Goal: Information Seeking & Learning: Check status

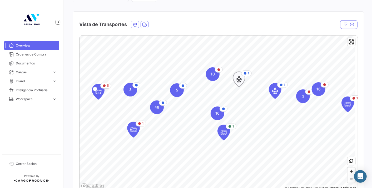
scroll to position [88, 0]
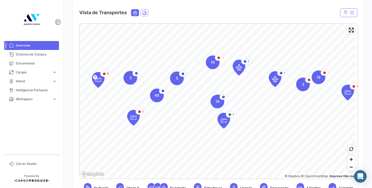
click at [136, 12] on icon "Ocean" at bounding box center [135, 13] width 5 height 5
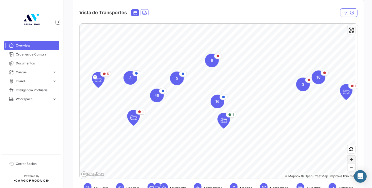
click at [349, 161] on span "Zoom in" at bounding box center [352, 160] width 8 height 8
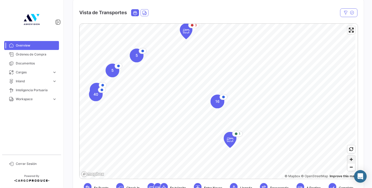
click at [349, 161] on span "Zoom in" at bounding box center [352, 160] width 8 height 8
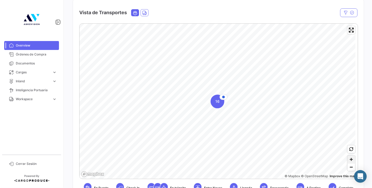
click at [349, 161] on span "Zoom in" at bounding box center [352, 160] width 8 height 8
click at [350, 168] on span "Zoom out" at bounding box center [352, 167] width 8 height 7
click at [348, 162] on span "Zoom in" at bounding box center [352, 160] width 8 height 8
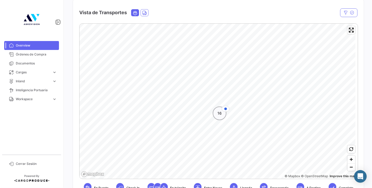
click at [218, 114] on span "16" at bounding box center [220, 113] width 4 height 5
click at [220, 102] on div "16" at bounding box center [218, 102] width 14 height 14
click at [349, 167] on span "Zoom out" at bounding box center [352, 167] width 8 height 7
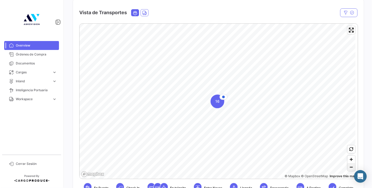
click at [349, 167] on span "Zoom out" at bounding box center [352, 167] width 8 height 7
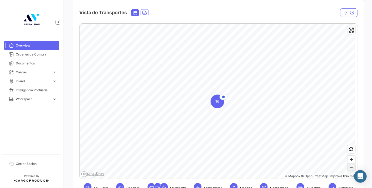
click at [349, 167] on span "Zoom out" at bounding box center [352, 167] width 8 height 7
click at [219, 102] on span "16" at bounding box center [218, 101] width 4 height 5
click at [224, 95] on icon "Map marker" at bounding box center [223, 95] width 3 height 3
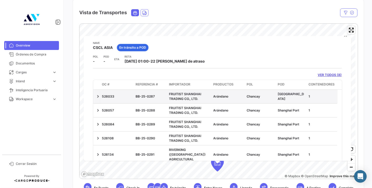
scroll to position [0, 0]
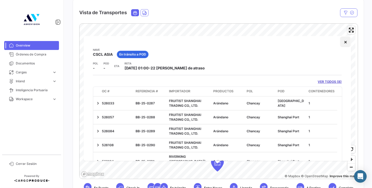
click at [342, 45] on button "×" at bounding box center [346, 42] width 11 height 11
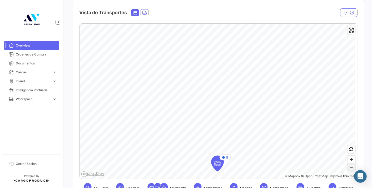
click at [350, 169] on span "Zoom out" at bounding box center [352, 167] width 8 height 7
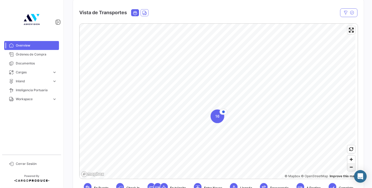
click at [350, 169] on span "Zoom out" at bounding box center [352, 167] width 8 height 7
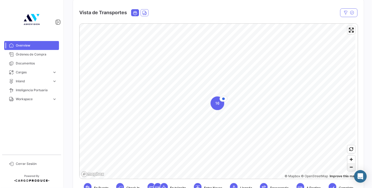
click at [350, 169] on span "Zoom out" at bounding box center [352, 167] width 8 height 7
click at [350, 167] on span "Zoom out" at bounding box center [352, 167] width 8 height 7
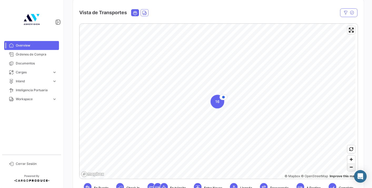
click at [350, 167] on span "Zoom out" at bounding box center [352, 167] width 8 height 7
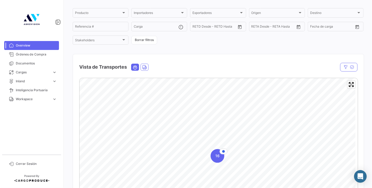
scroll to position [29, 0]
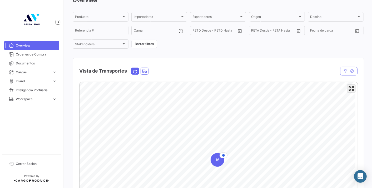
click at [351, 92] on span "Enter fullscreen" at bounding box center [352, 89] width 8 height 8
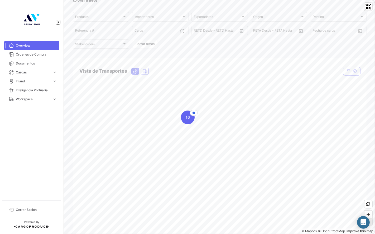
click at [367, 188] on span "Zoom out" at bounding box center [368, 222] width 8 height 7
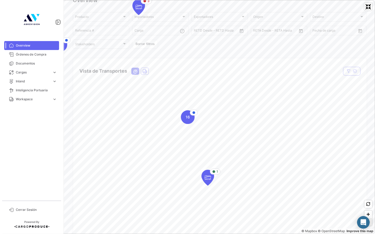
click at [367, 188] on span "Zoom out" at bounding box center [368, 222] width 8 height 7
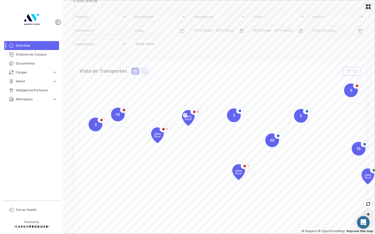
click at [367, 188] on span "Zoom in" at bounding box center [368, 215] width 8 height 8
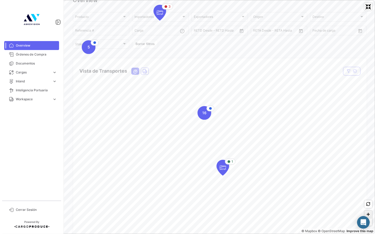
click at [368, 188] on span "Zoom in" at bounding box center [368, 215] width 8 height 8
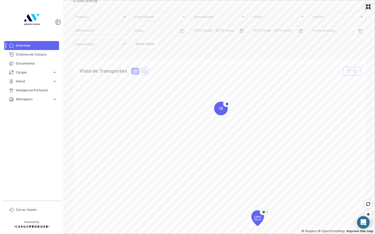
click at [370, 188] on span "Zoom out" at bounding box center [368, 222] width 8 height 7
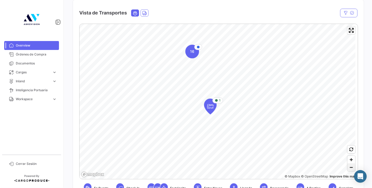
scroll to position [88, 0]
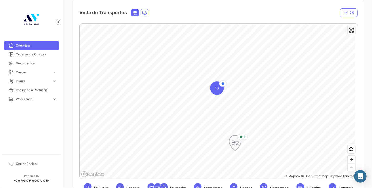
click at [237, 143] on icon "Map marker" at bounding box center [235, 143] width 7 height 11
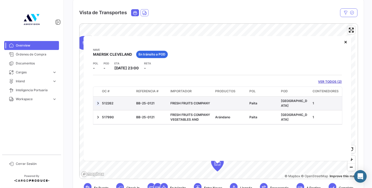
click at [97, 103] on link at bounding box center [97, 103] width 5 height 5
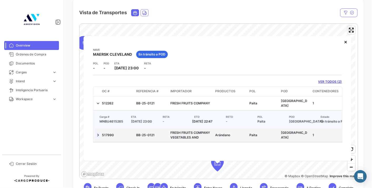
click at [97, 138] on link at bounding box center [97, 135] width 5 height 5
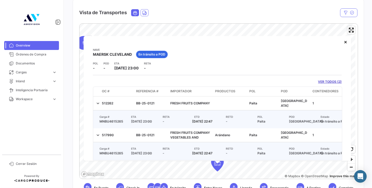
scroll to position [26, 0]
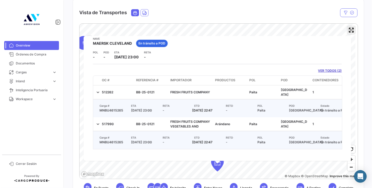
click at [349, 33] on span "Enter fullscreen" at bounding box center [352, 30] width 8 height 8
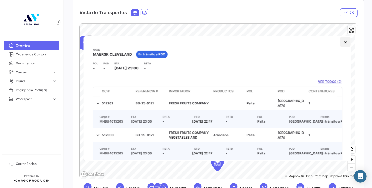
click at [343, 41] on button "×" at bounding box center [346, 42] width 11 height 11
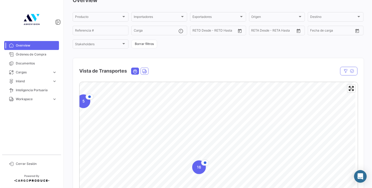
scroll to position [88, 0]
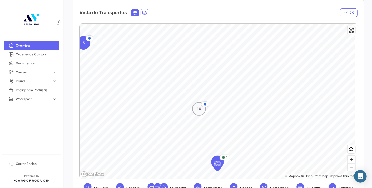
click at [202, 114] on div "16" at bounding box center [199, 109] width 14 height 14
click at [211, 104] on div "16" at bounding box center [218, 102] width 14 height 14
click at [219, 103] on span "16" at bounding box center [218, 101] width 4 height 5
click at [224, 97] on div "8" at bounding box center [225, 95] width 6 height 5
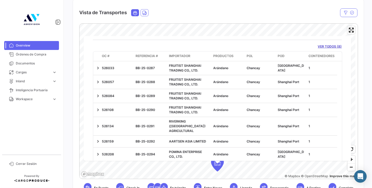
scroll to position [0, 0]
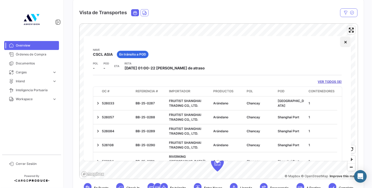
click at [341, 42] on button "×" at bounding box center [346, 42] width 11 height 11
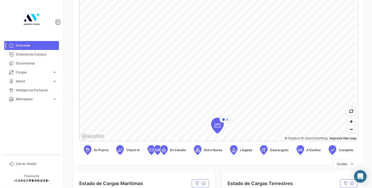
scroll to position [117, 0]
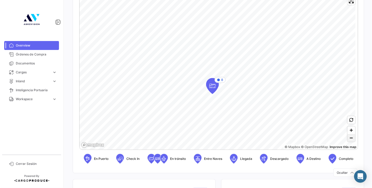
click at [349, 139] on span "Zoom out" at bounding box center [352, 138] width 8 height 7
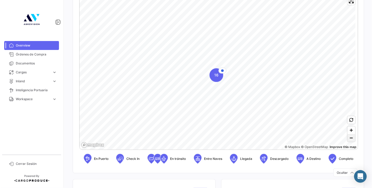
click at [349, 139] on span "Zoom out" at bounding box center [352, 138] width 8 height 7
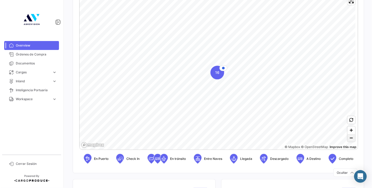
click at [349, 139] on span "Zoom out" at bounding box center [352, 138] width 8 height 7
click at [349, 138] on span "Zoom out" at bounding box center [352, 138] width 8 height 7
click at [349, 132] on span "Zoom in" at bounding box center [352, 131] width 8 height 8
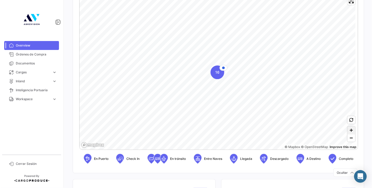
click at [349, 132] on span "Zoom in" at bounding box center [352, 131] width 8 height 8
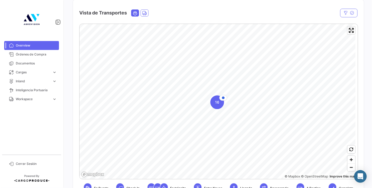
scroll to position [88, 0]
click at [348, 159] on span "Zoom in" at bounding box center [352, 160] width 8 height 8
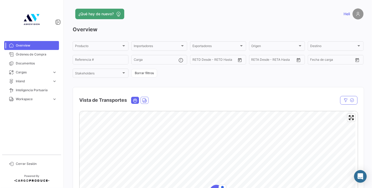
scroll to position [117, 0]
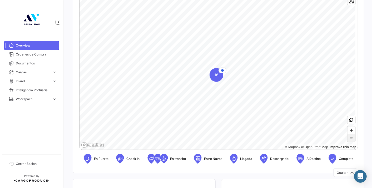
click at [350, 138] on span "Zoom out" at bounding box center [352, 138] width 8 height 7
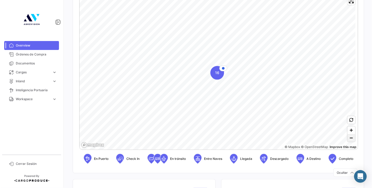
click at [350, 138] on span "Zoom out" at bounding box center [352, 138] width 8 height 7
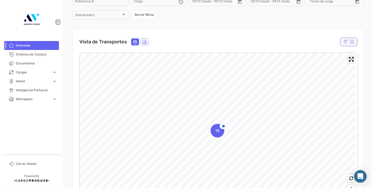
click at [344, 41] on icon "button" at bounding box center [346, 42] width 4 height 4
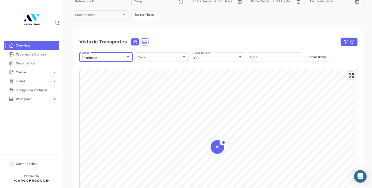
click at [128, 58] on div at bounding box center [128, 57] width 5 height 4
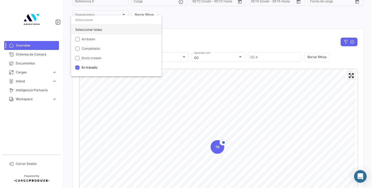
click at [86, 28] on div "Seleccionar todas" at bounding box center [116, 29] width 91 height 9
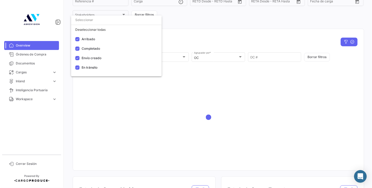
click at [185, 44] on div at bounding box center [186, 94] width 372 height 188
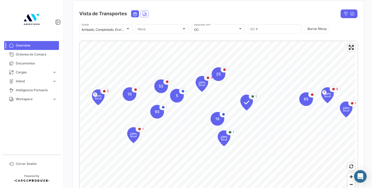
scroll to position [88, 0]
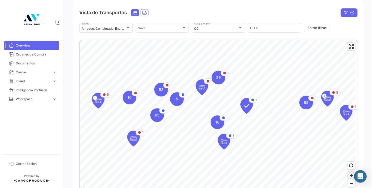
click at [348, 178] on span "Zoom in" at bounding box center [352, 176] width 8 height 8
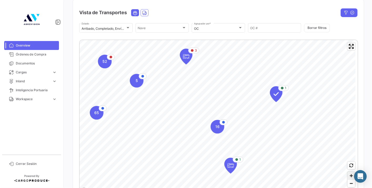
click at [348, 178] on span "Zoom in" at bounding box center [352, 176] width 8 height 8
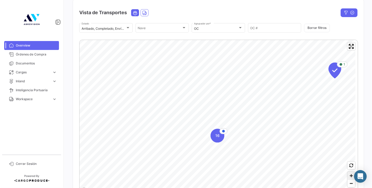
click at [348, 178] on span "Zoom in" at bounding box center [352, 176] width 8 height 8
click at [349, 183] on span "Zoom out" at bounding box center [352, 183] width 8 height 7
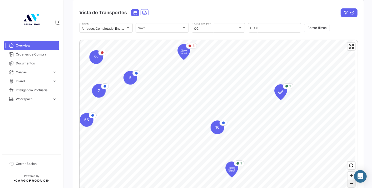
click at [349, 183] on span "Zoom out" at bounding box center [352, 183] width 8 height 7
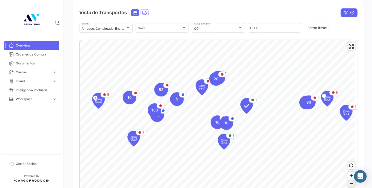
click at [349, 183] on span "Zoom out" at bounding box center [352, 183] width 8 height 7
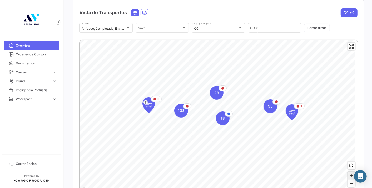
click at [349, 176] on span "Zoom in" at bounding box center [352, 176] width 8 height 8
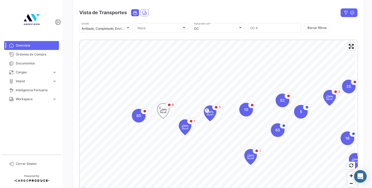
click at [164, 108] on icon "Map marker" at bounding box center [163, 111] width 7 height 11
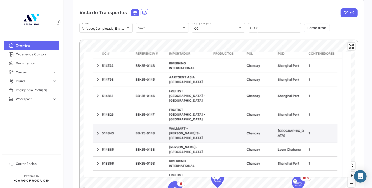
scroll to position [25, 0]
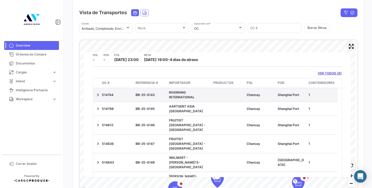
click at [95, 94] on link at bounding box center [97, 95] width 5 height 5
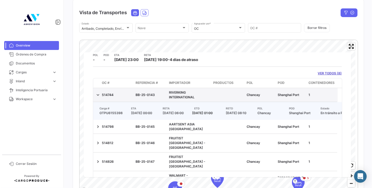
click at [100, 94] on datatable-body-cell "514744" at bounding box center [117, 95] width 34 height 14
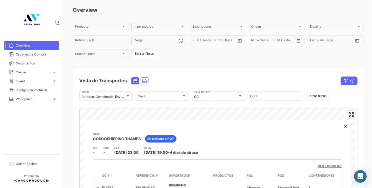
scroll to position [88, 0]
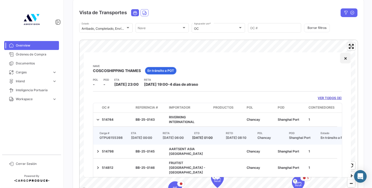
click at [342, 58] on button "×" at bounding box center [346, 58] width 11 height 11
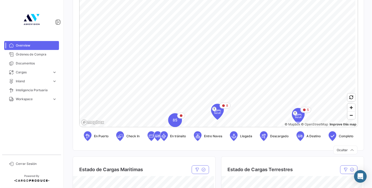
scroll to position [146, 0]
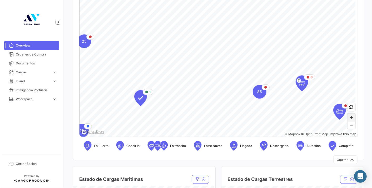
click at [351, 118] on span "Zoom in" at bounding box center [352, 118] width 8 height 8
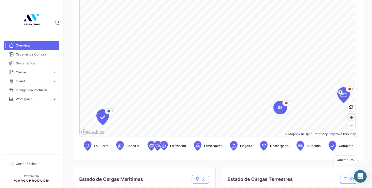
click at [351, 118] on span "Zoom in" at bounding box center [352, 118] width 8 height 8
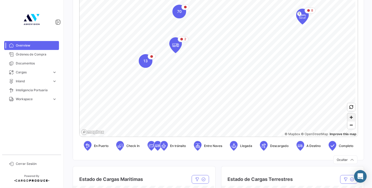
click at [349, 117] on span "Zoom in" at bounding box center [352, 118] width 8 height 8
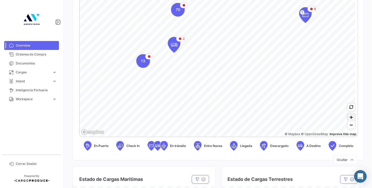
click at [349, 117] on span "Zoom in" at bounding box center [352, 118] width 8 height 8
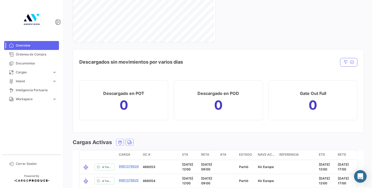
scroll to position [586, 0]
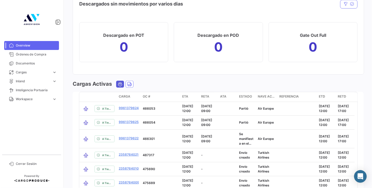
click at [119, 83] on icon "Ocean" at bounding box center [120, 84] width 5 height 5
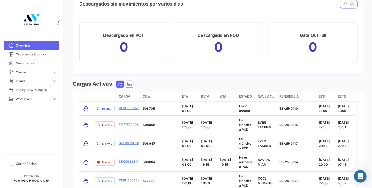
click at [186, 96] on span "ETA" at bounding box center [186, 96] width 6 height 5
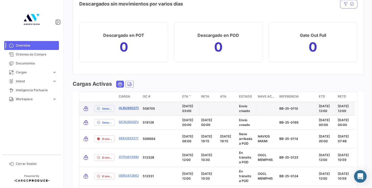
click at [130, 108] on link "HLBU9902799" at bounding box center [130, 108] width 23 height 5
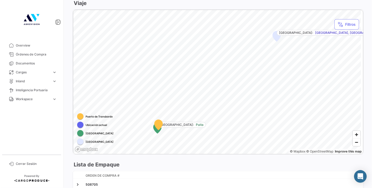
scroll to position [176, 0]
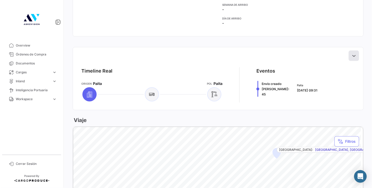
click at [354, 56] on button at bounding box center [354, 56] width 11 height 11
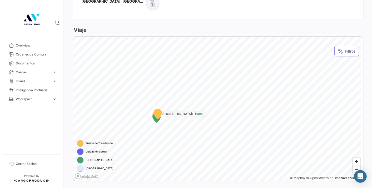
scroll to position [459, 0]
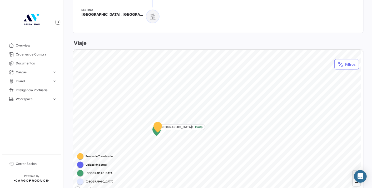
click at [354, 175] on span "Zoom in" at bounding box center [357, 175] width 8 height 8
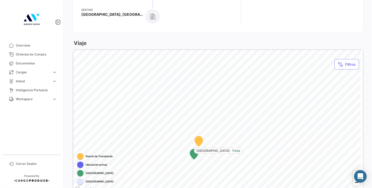
click at [365, 131] on div "¿Qué hay de nuevo? Heli Carga # HLBU9902799 Volver al listado [PERSON_NAME] Mar…" at bounding box center [218, 94] width 308 height 188
click at [354, 172] on span "Zoom in" at bounding box center [357, 175] width 8 height 8
click at [356, 180] on div "Abrir Intercom Messenger" at bounding box center [361, 177] width 14 height 14
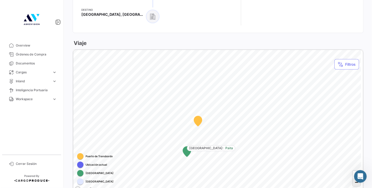
click at [353, 180] on span "Zoom out" at bounding box center [357, 182] width 8 height 7
click at [353, 179] on span "Zoom out" at bounding box center [357, 182] width 8 height 7
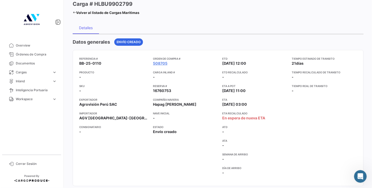
scroll to position [20, 0]
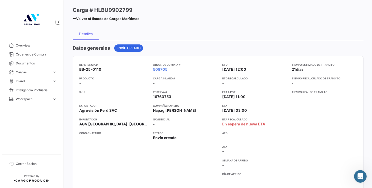
drag, startPoint x: 80, startPoint y: 68, endPoint x: 112, endPoint y: 68, distance: 32.7
click at [112, 68] on app-card-info-value "BB-25-0110" at bounding box center [114, 69] width 70 height 5
copy span "BB-25-0110"
click at [26, 55] on span "Órdenes de Compra" at bounding box center [36, 54] width 41 height 5
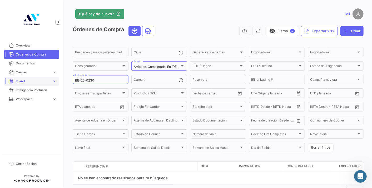
drag, startPoint x: 98, startPoint y: 80, endPoint x: 54, endPoint y: 78, distance: 44.6
click at [54, 78] on mat-sidenav-container "Overview Órdenes de Compra Documentos Cargas expand_more Cargas Marítimas Carga…" at bounding box center [186, 94] width 372 height 188
paste input "11"
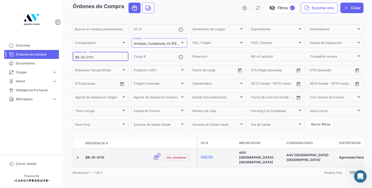
scroll to position [23, 0]
type input "BB-25-0110"
click at [79, 155] on link at bounding box center [77, 157] width 5 height 5
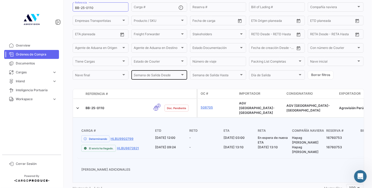
scroll to position [82, 0]
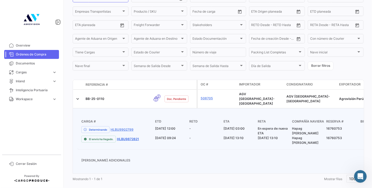
click at [132, 137] on link "HLBU9872821" at bounding box center [128, 139] width 22 height 5
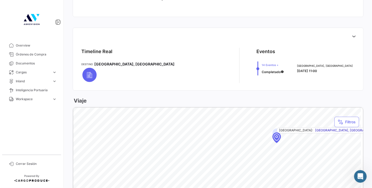
scroll to position [176, 0]
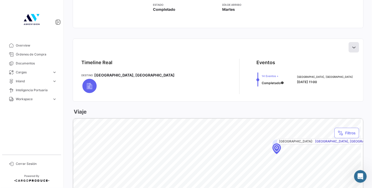
click at [352, 48] on icon at bounding box center [354, 47] width 5 height 5
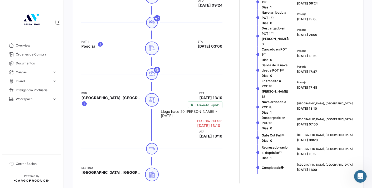
scroll to position [351, 0]
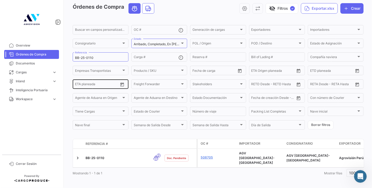
scroll to position [23, 0]
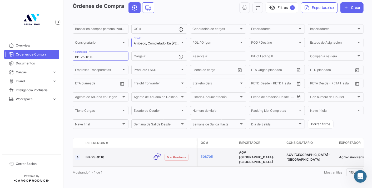
click at [79, 155] on link at bounding box center [77, 157] width 5 height 5
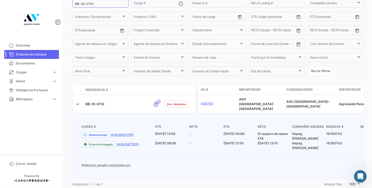
scroll to position [82, 0]
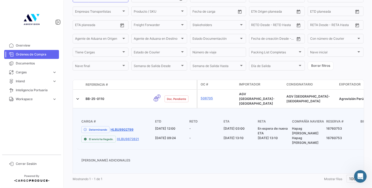
click at [121, 128] on link "HLBU9902799" at bounding box center [122, 130] width 23 height 5
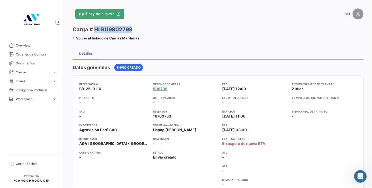
drag, startPoint x: 95, startPoint y: 30, endPoint x: 149, endPoint y: 28, distance: 54.6
click at [149, 28] on div "Carga # HLBU9902799 Volver al listado [PERSON_NAME] Marítimas" at bounding box center [146, 34] width 146 height 16
copy h3 "HLBU9902799"
click at [44, 71] on span "Cargas" at bounding box center [33, 72] width 34 height 5
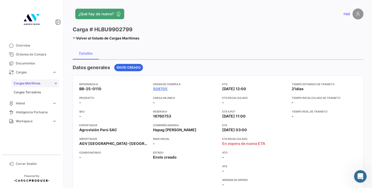
click at [46, 84] on link "Cargas Marítimas" at bounding box center [35, 84] width 47 height 8
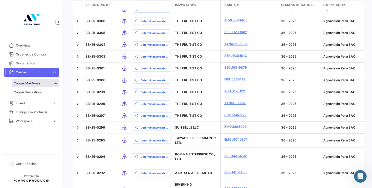
scroll to position [468, 0]
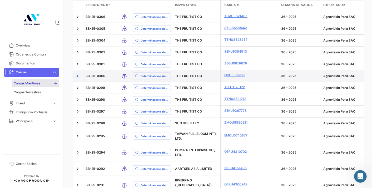
click at [78, 79] on link at bounding box center [77, 76] width 5 height 5
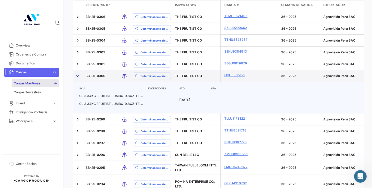
click at [78, 79] on link at bounding box center [77, 76] width 5 height 5
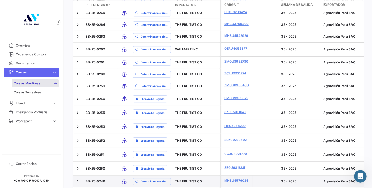
scroll to position [1025, 0]
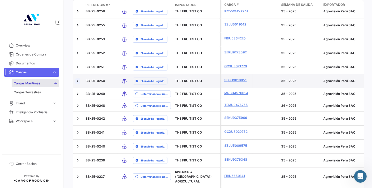
click at [76, 84] on link at bounding box center [77, 81] width 5 height 5
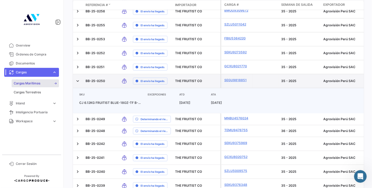
click at [235, 88] on datatable-body-cell "SEGU9818851" at bounding box center [237, 81] width 32 height 14
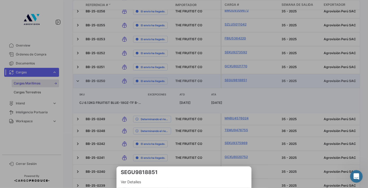
click at [235, 110] on div at bounding box center [184, 94] width 368 height 188
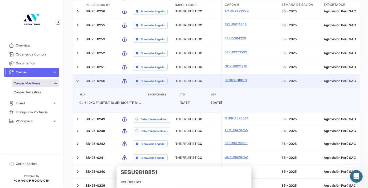
click at [234, 83] on link "SEGU9818851" at bounding box center [238, 80] width 26 height 5
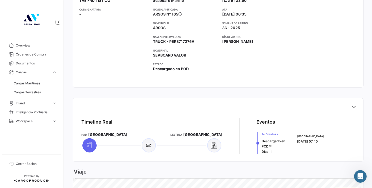
scroll to position [146, 0]
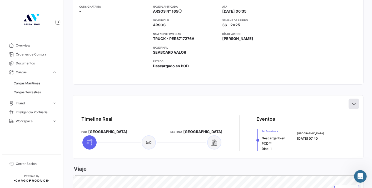
click at [352, 103] on icon at bounding box center [354, 103] width 5 height 5
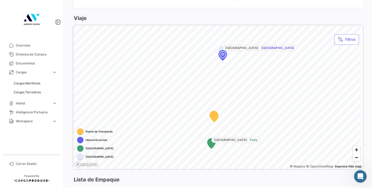
scroll to position [586, 0]
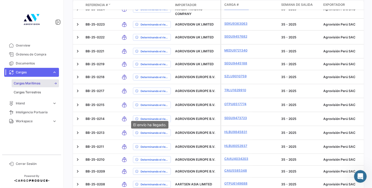
scroll to position [1414, 0]
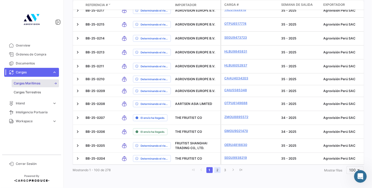
click at [216, 173] on link "2" at bounding box center [218, 171] width 6 height 6
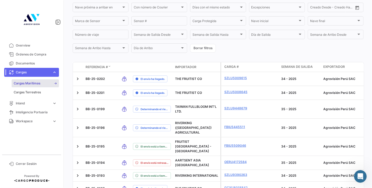
scroll to position [112, 0]
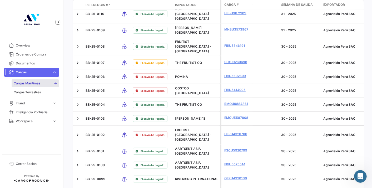
drag, startPoint x: 371, startPoint y: 29, endPoint x: 9, endPoint y: 6, distance: 362.7
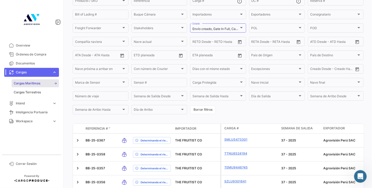
scroll to position [46, 0]
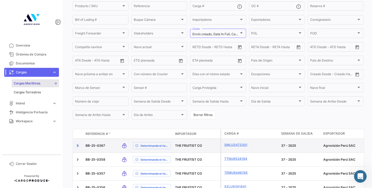
click at [78, 147] on link at bounding box center [77, 145] width 5 height 5
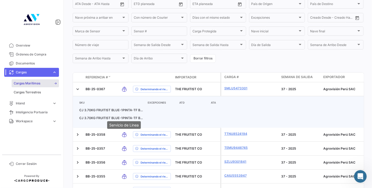
scroll to position [105, 0]
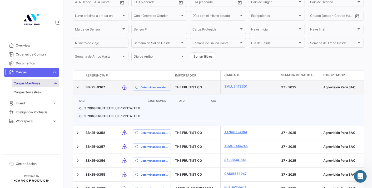
click at [234, 84] on datatable-body-cell "SMLU5473301" at bounding box center [237, 88] width 32 height 14
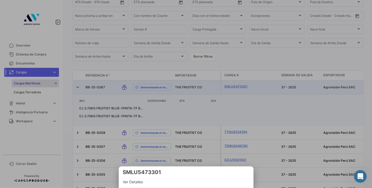
click at [234, 85] on div at bounding box center [186, 94] width 372 height 188
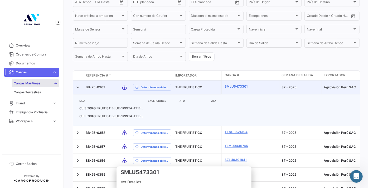
click at [235, 86] on link "SMLU5473301" at bounding box center [238, 86] width 26 height 5
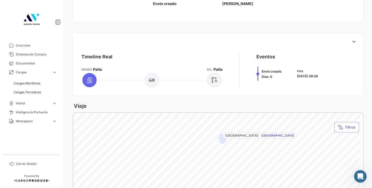
scroll to position [146, 0]
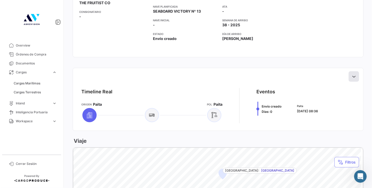
click at [352, 76] on icon at bounding box center [354, 76] width 5 height 5
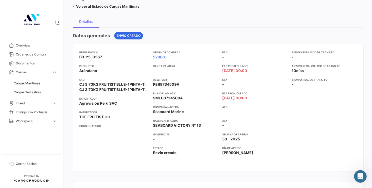
scroll to position [11, 0]
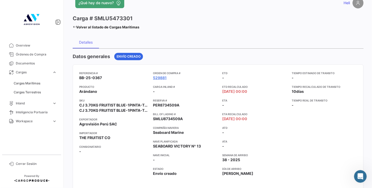
drag, startPoint x: 94, startPoint y: 17, endPoint x: 147, endPoint y: 17, distance: 52.5
click at [147, 17] on div "Carga # SMLU5473301 Volver al listado [PERSON_NAME] Marítimas" at bounding box center [146, 23] width 146 height 16
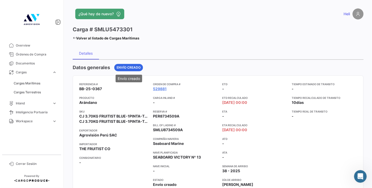
scroll to position [234, 0]
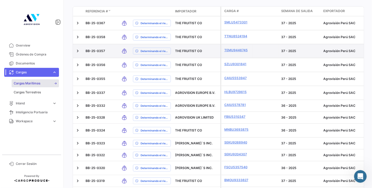
scroll to position [167, 0]
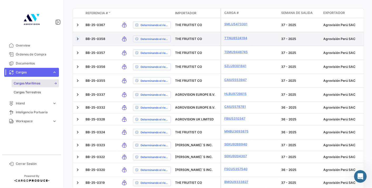
click at [79, 40] on link at bounding box center [77, 38] width 5 height 5
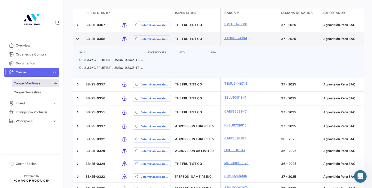
click at [235, 36] on datatable-body-cell "TTNU8524194" at bounding box center [237, 39] width 32 height 14
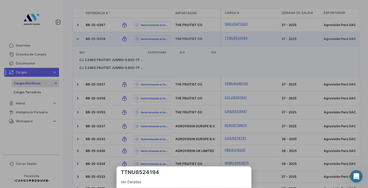
click at [233, 36] on div at bounding box center [184, 94] width 368 height 188
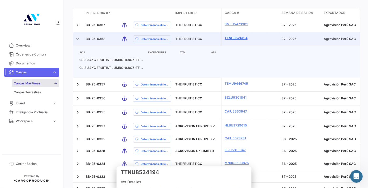
click at [233, 40] on link "TTNU8524194" at bounding box center [238, 38] width 26 height 5
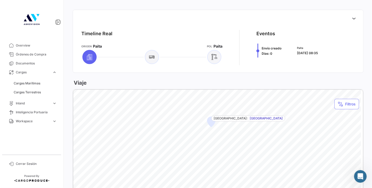
scroll to position [205, 0]
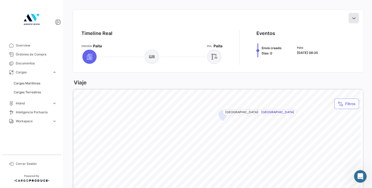
click at [353, 16] on icon at bounding box center [354, 18] width 5 height 5
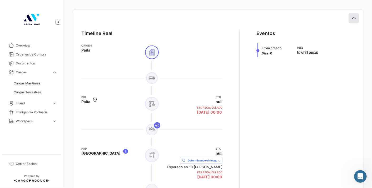
click at [353, 16] on icon at bounding box center [354, 18] width 5 height 5
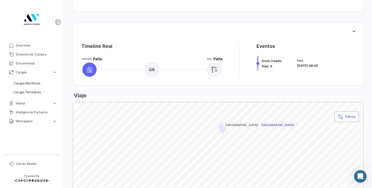
scroll to position [188, 0]
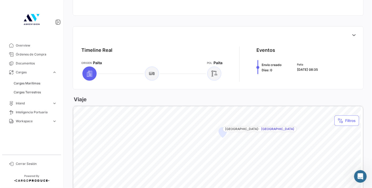
click at [242, 88] on div "Timeline Real Origen Paita [PERSON_NAME] Eventos Envío creado [PERSON_NAME]: 0 …" at bounding box center [218, 57] width 291 height 63
click at [246, 96] on div "Viaje" at bounding box center [218, 99] width 291 height 7
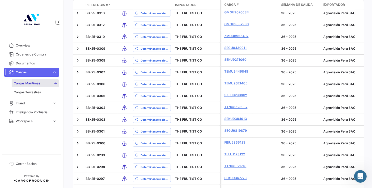
scroll to position [402, 0]
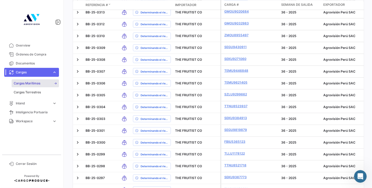
click at [48, 40] on mat-nav-list "Overview Órdenes de Compra Documentos Cargas expand_more Cargas Marítimas Carga…" at bounding box center [31, 96] width 63 height 114
click at [44, 46] on span "Overview" at bounding box center [36, 45] width 41 height 5
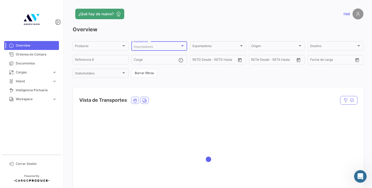
click at [183, 45] on div at bounding box center [182, 46] width 5 height 4
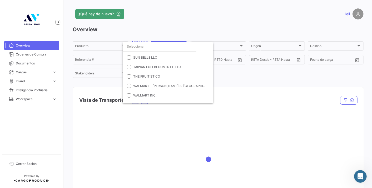
scroll to position [195, 0]
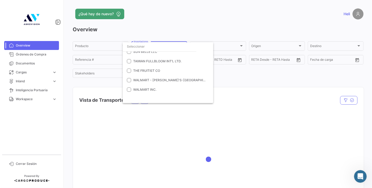
click at [228, 84] on div at bounding box center [186, 94] width 372 height 188
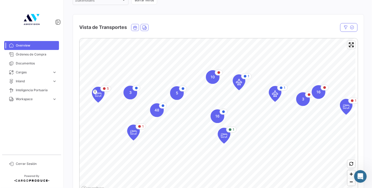
scroll to position [88, 0]
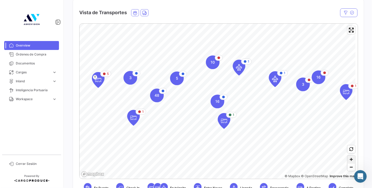
click at [348, 157] on span "Zoom in" at bounding box center [352, 160] width 8 height 8
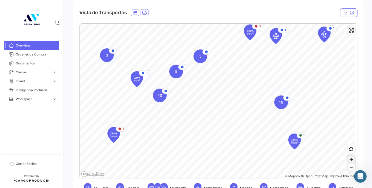
click at [349, 158] on span "Zoom in" at bounding box center [352, 160] width 8 height 8
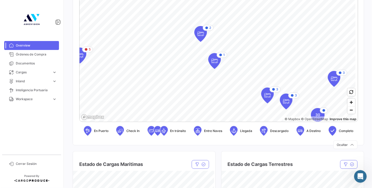
scroll to position [146, 0]
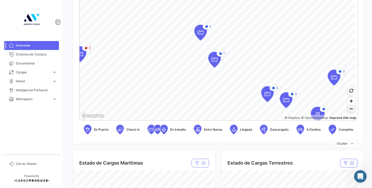
click at [349, 109] on span "Zoom out" at bounding box center [352, 108] width 8 height 7
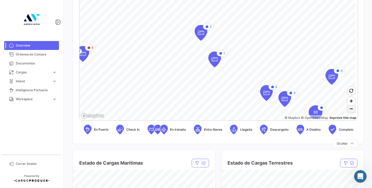
click at [349, 109] on span "Zoom out" at bounding box center [352, 108] width 8 height 7
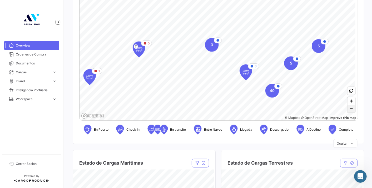
click at [349, 109] on span "Zoom out" at bounding box center [352, 108] width 8 height 7
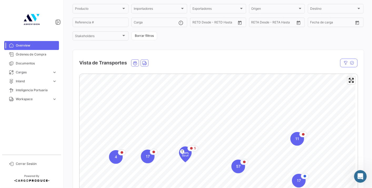
scroll to position [0, 0]
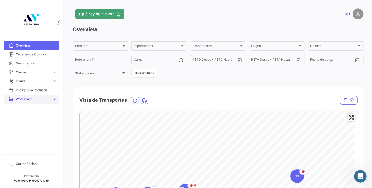
click at [31, 101] on span "Workspace" at bounding box center [33, 99] width 34 height 5
click at [24, 99] on span "Workspace" at bounding box center [33, 99] width 34 height 5
click at [21, 122] on link "Inland" at bounding box center [35, 119] width 47 height 8
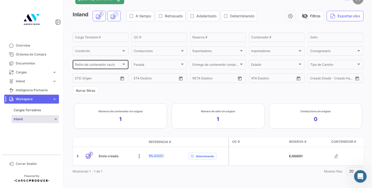
scroll to position [20, 0]
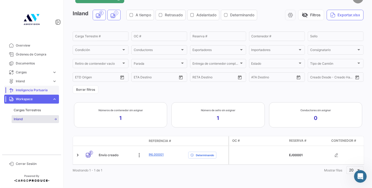
click at [32, 91] on span "Inteligencia Portuaria" at bounding box center [36, 90] width 41 height 5
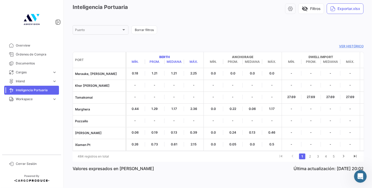
drag, startPoint x: 159, startPoint y: 53, endPoint x: 339, endPoint y: 55, distance: 179.8
click at [339, 55] on div "[PERSON_NAME]. Prom. Mediana Máx. Anchorage Mín. Prom. Mediana Máx. Dwell Impor…" at bounding box center [284, 60] width 316 height 16
click at [184, 60] on span "Mediana" at bounding box center [175, 62] width 20 height 5
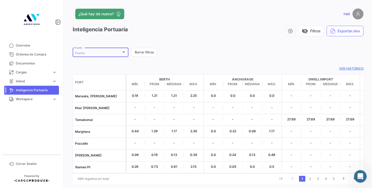
click at [122, 54] on div at bounding box center [124, 52] width 5 height 4
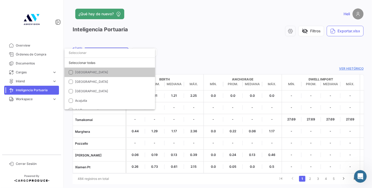
click at [206, 54] on div at bounding box center [186, 94] width 372 height 188
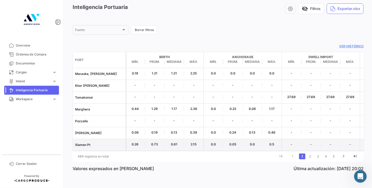
drag, startPoint x: 153, startPoint y: 142, endPoint x: 164, endPoint y: 142, distance: 11.4
click at [164, 142] on span "0.73" at bounding box center [155, 144] width 20 height 5
drag, startPoint x: 164, startPoint y: 142, endPoint x: 159, endPoint y: 141, distance: 5.3
click at [159, 142] on span "0.73" at bounding box center [155, 144] width 20 height 5
click at [157, 142] on span "0.73" at bounding box center [155, 144] width 20 height 5
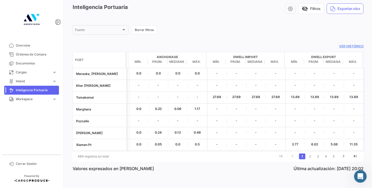
scroll to position [0, 77]
drag, startPoint x: 19, startPoint y: 47, endPoint x: 22, endPoint y: 54, distance: 7.3
click at [19, 47] on span "Overview" at bounding box center [36, 45] width 41 height 5
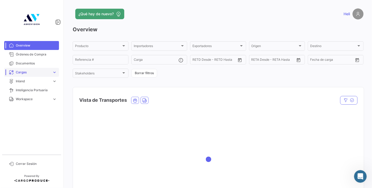
click at [25, 72] on span "Cargas" at bounding box center [33, 72] width 34 height 5
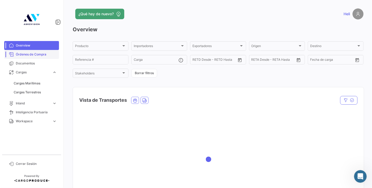
click at [30, 56] on span "Órdenes de Compra" at bounding box center [36, 54] width 41 height 5
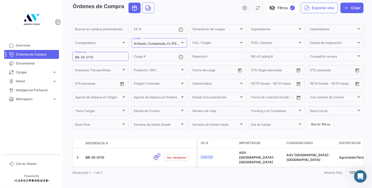
scroll to position [23, 0]
click at [99, 56] on input "BB-25-0110" at bounding box center [100, 57] width 51 height 4
type input "BB-25-0205"
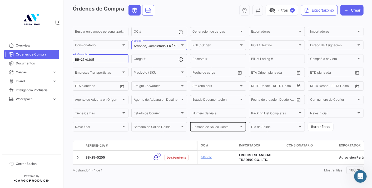
scroll to position [26, 0]
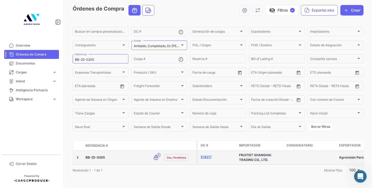
click at [205, 155] on link "519217" at bounding box center [218, 157] width 34 height 5
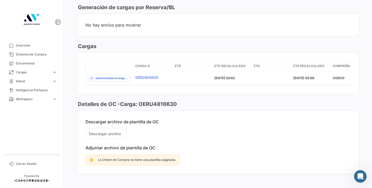
scroll to position [410, 0]
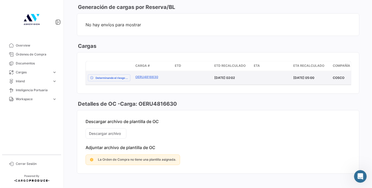
click at [147, 71] on datatable-body-cell "OERU4816630" at bounding box center [153, 78] width 40 height 14
click at [147, 75] on link "OERU4816630" at bounding box center [153, 77] width 35 height 5
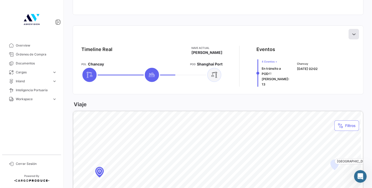
scroll to position [181, 0]
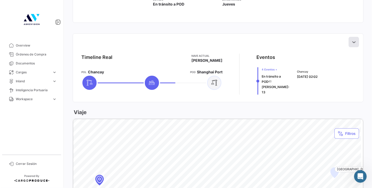
click at [354, 40] on icon at bounding box center [354, 42] width 5 height 5
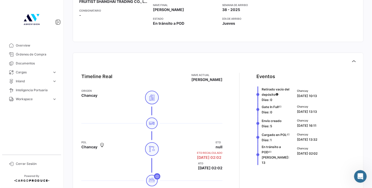
scroll to position [64, 0]
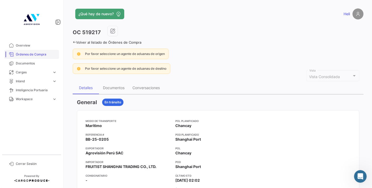
click at [36, 53] on span "Órdenes de Compra" at bounding box center [36, 54] width 41 height 5
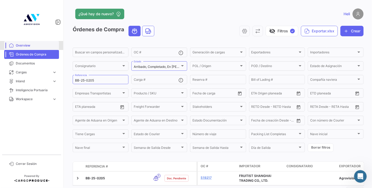
click at [31, 43] on span "Overview" at bounding box center [36, 45] width 41 height 5
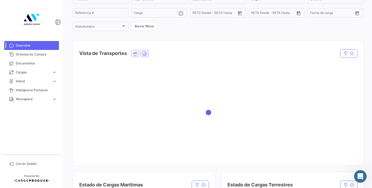
scroll to position [29, 0]
